Goal: Check status: Check status

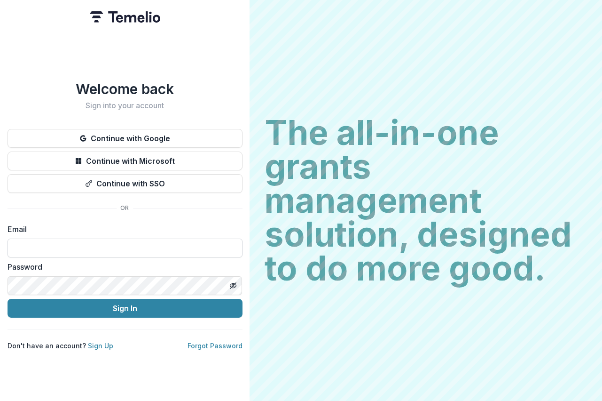
click at [83, 245] on input at bounding box center [125, 247] width 235 height 19
type input "**********"
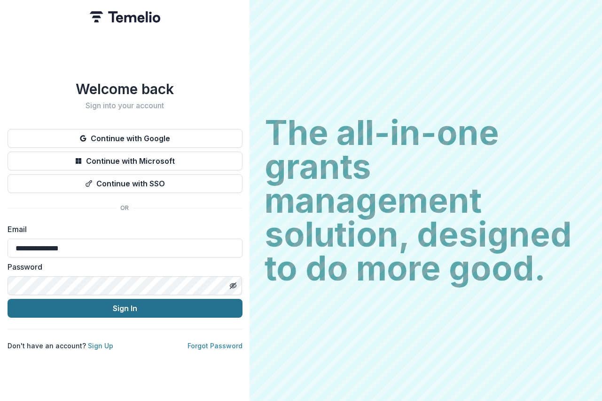
click at [99, 300] on button "Sign In" at bounding box center [125, 308] width 235 height 19
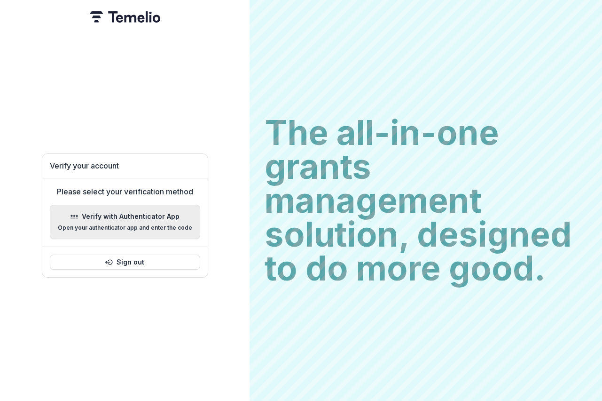
click at [114, 213] on p "Verify with Authenticator App" at bounding box center [131, 217] width 98 height 8
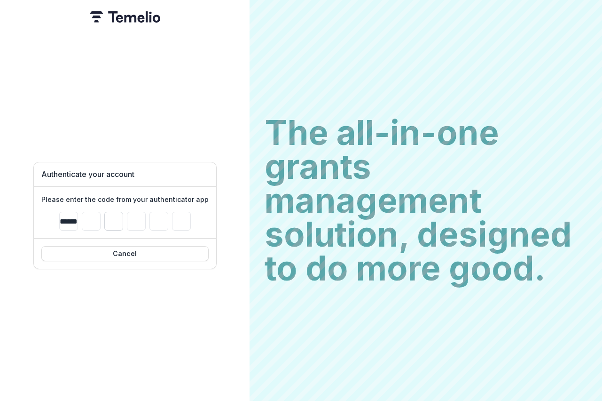
type input "*"
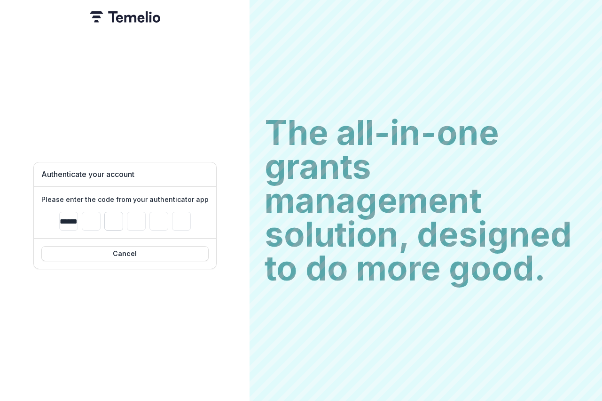
type input "*"
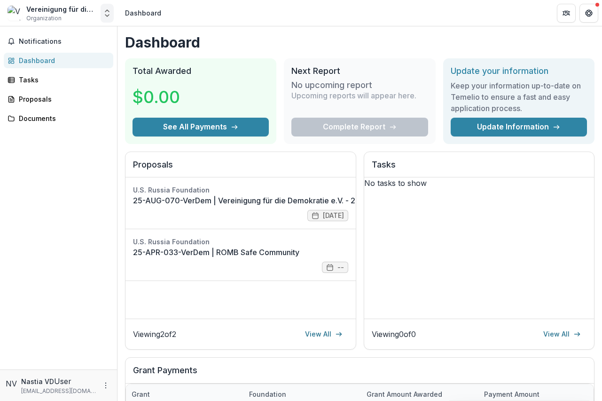
click at [102, 12] on button "Open entity switcher" at bounding box center [107, 13] width 13 height 19
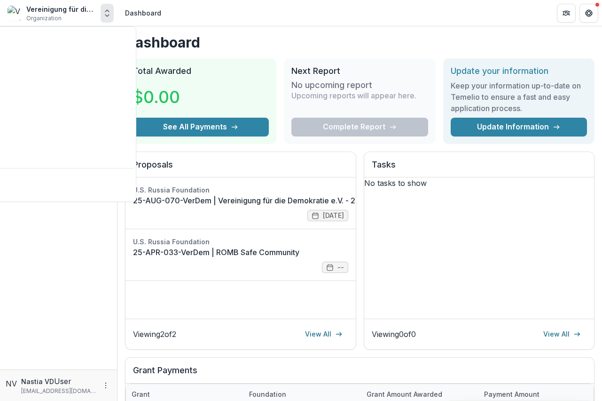
click at [53, 178] on div "Notifications Dashboard Tasks Proposals Documents" at bounding box center [58, 197] width 117 height 343
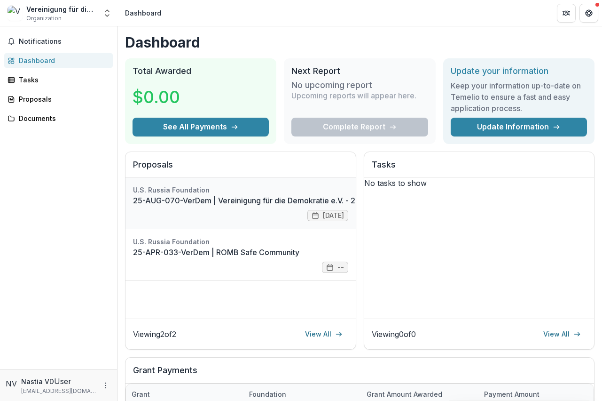
scroll to position [0, 0]
click at [279, 201] on link "25-AUG-070-VerDem | Vereinigung für die Demokratie e.V. - 2025 - Grant Proposal…" at bounding box center [319, 199] width 372 height 11
click at [192, 254] on link "25-APR-033-VerDem | ROMB Safe Community" at bounding box center [240, 251] width 215 height 11
